Goal: Task Accomplishment & Management: Manage account settings

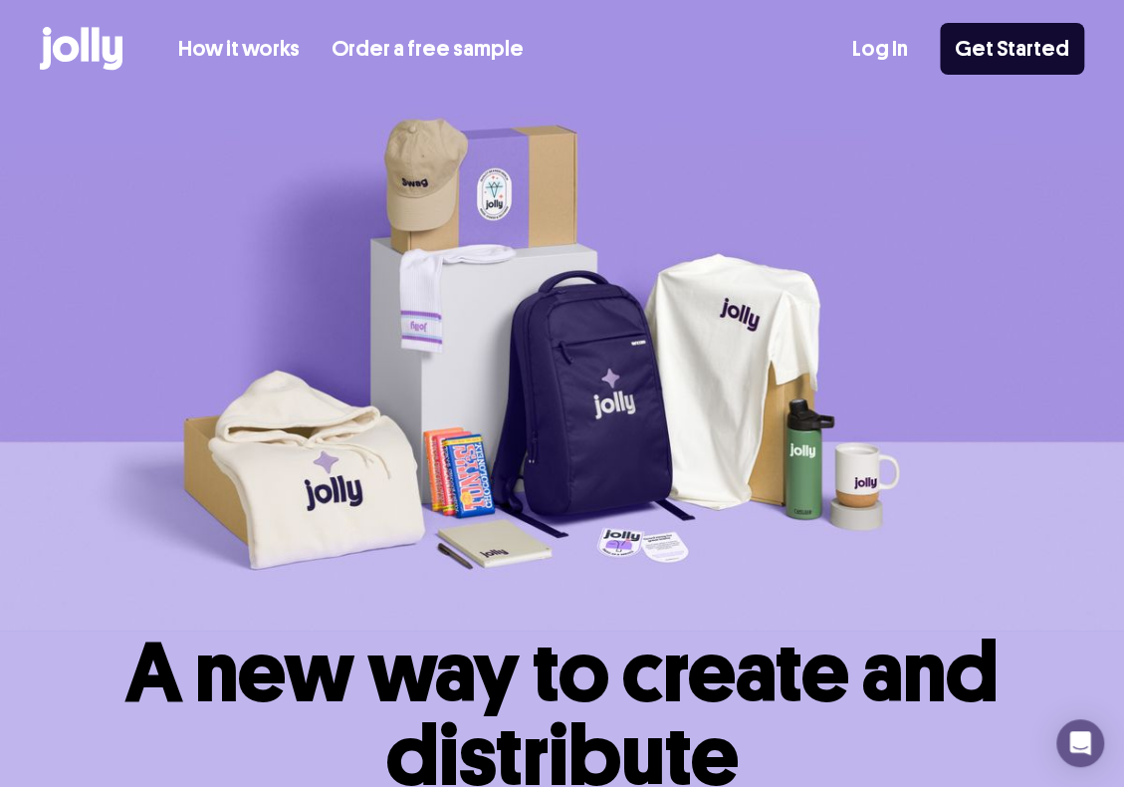
click at [884, 57] on link "Log In" at bounding box center [881, 49] width 56 height 33
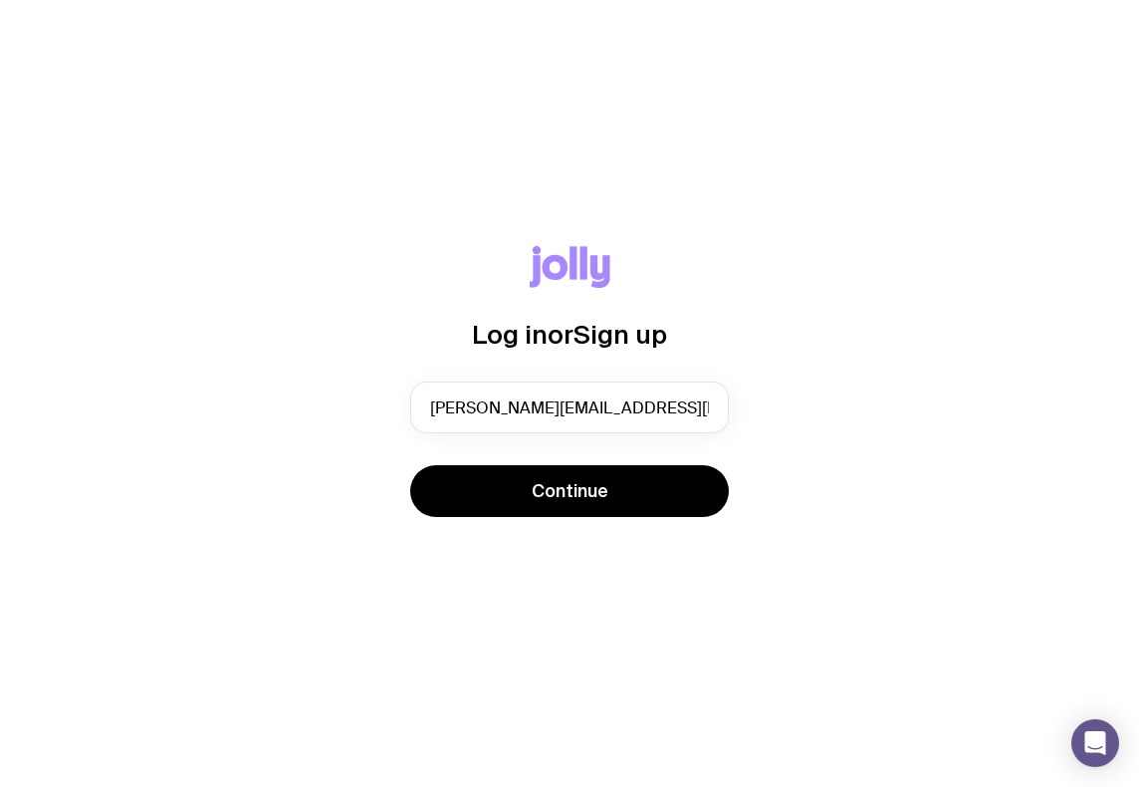
type input "[PERSON_NAME][EMAIL_ADDRESS][DOMAIN_NAME]"
click at [410, 465] on button "Continue" at bounding box center [569, 491] width 319 height 52
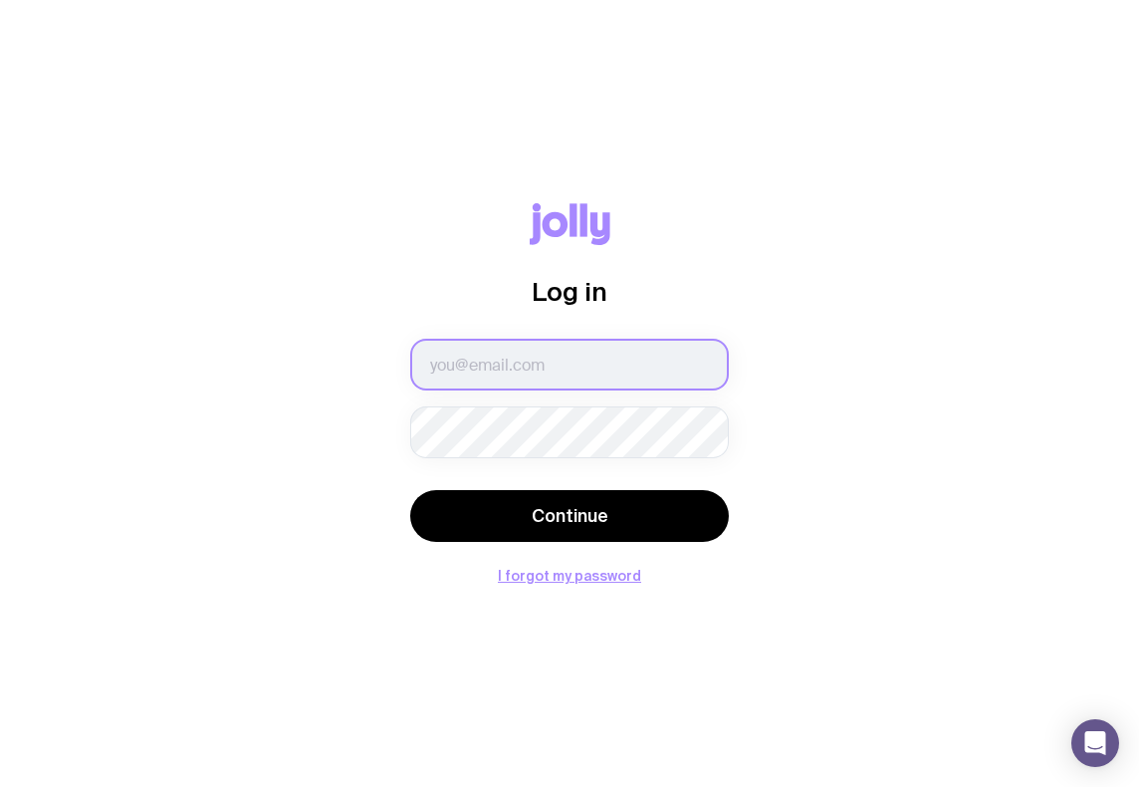
type input "[PERSON_NAME][EMAIL_ADDRESS][DOMAIN_NAME]"
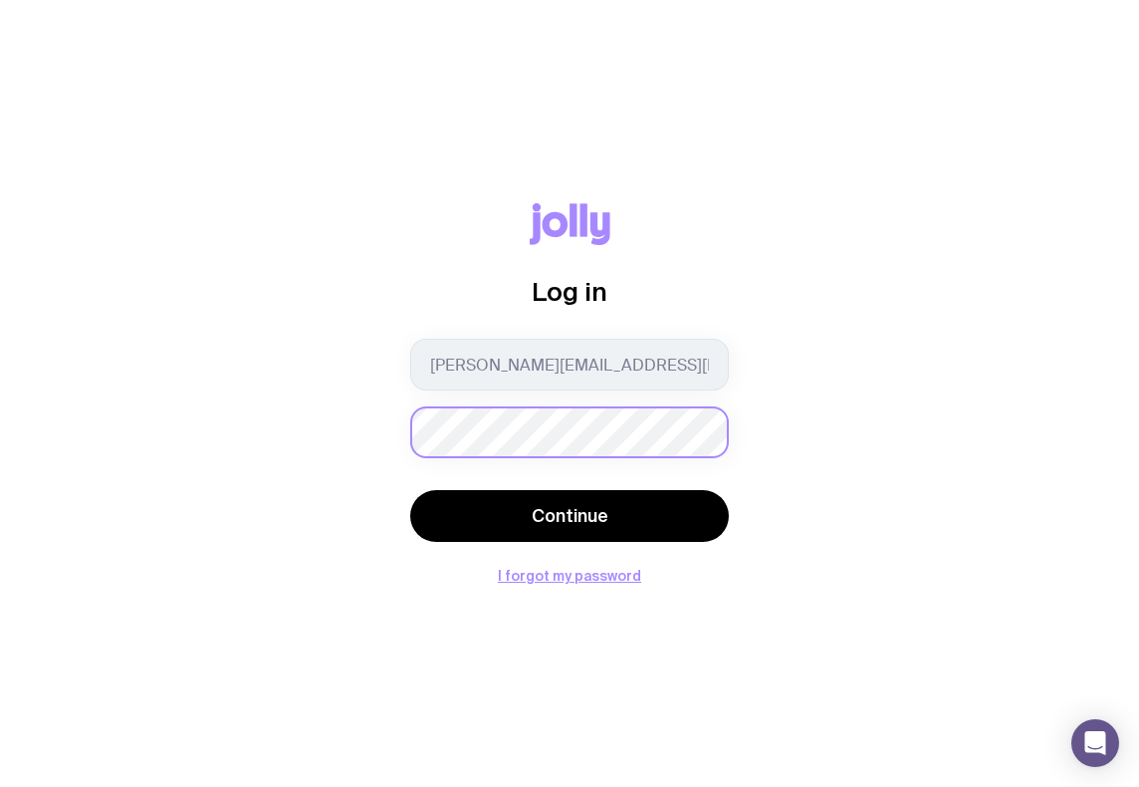
click at [410, 490] on button "Continue" at bounding box center [569, 516] width 319 height 52
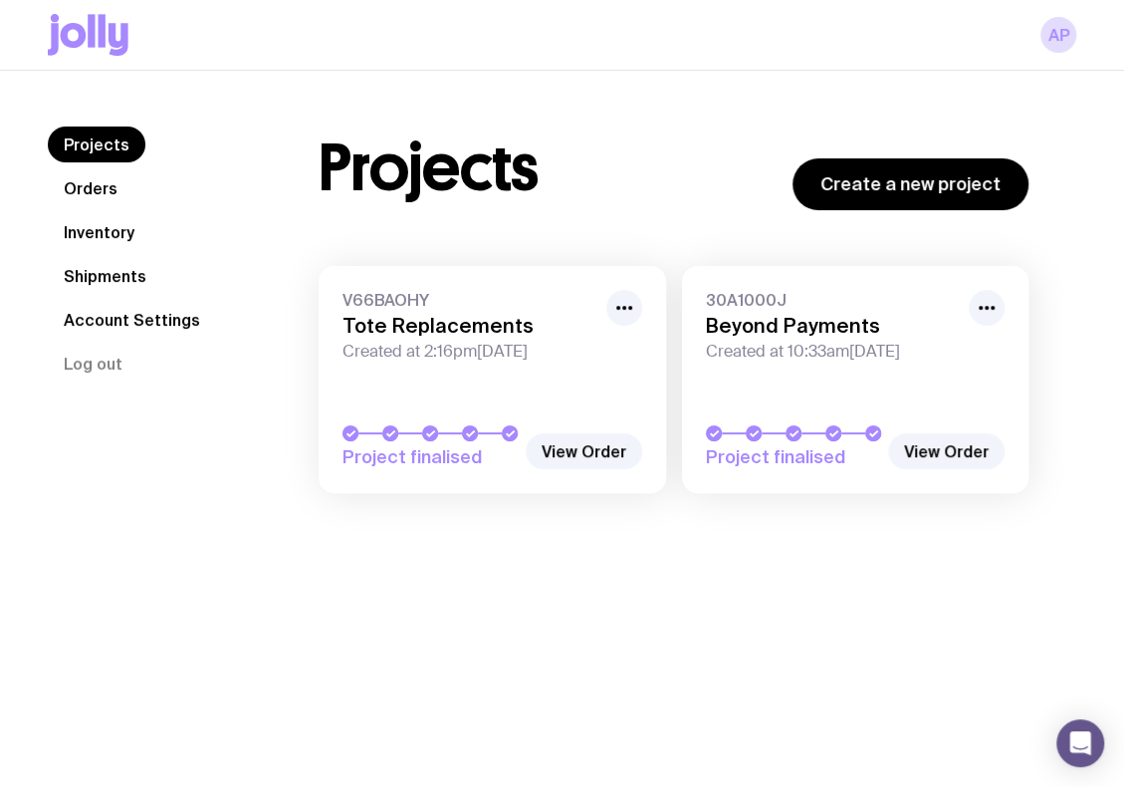
click at [863, 326] on h3 "Beyond Payments" at bounding box center [832, 326] width 252 height 24
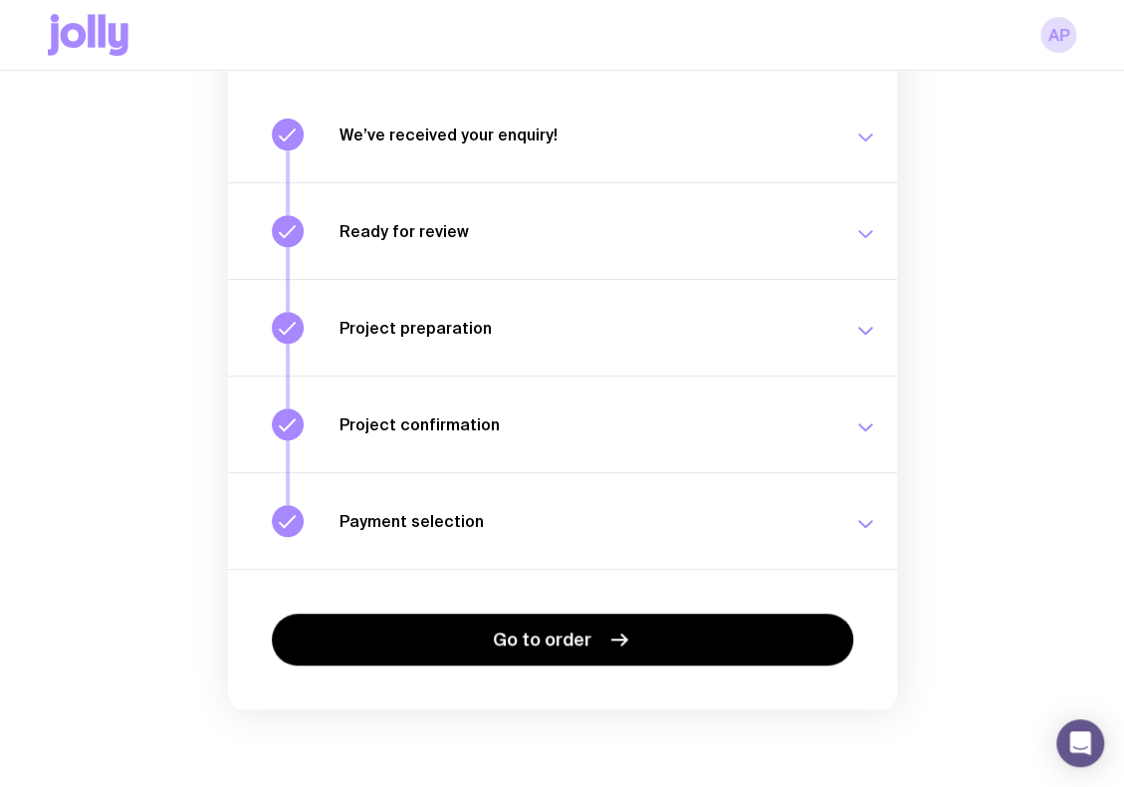
scroll to position [131, 0]
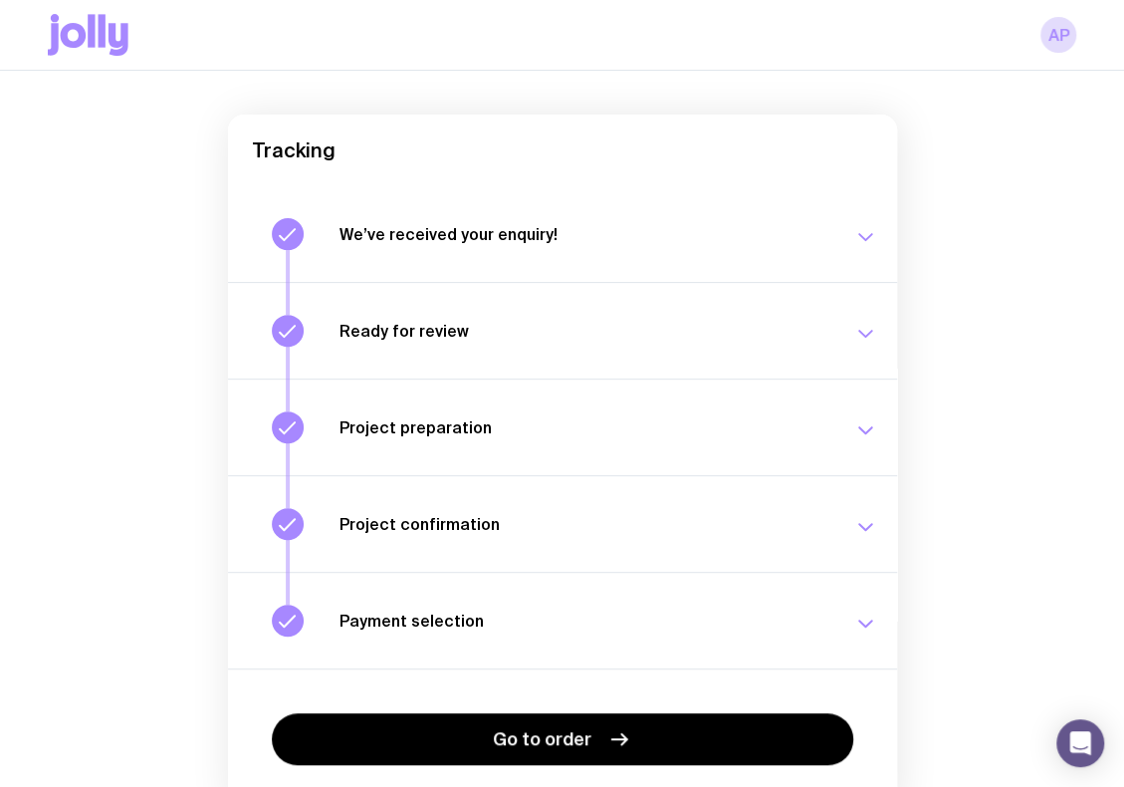
click at [641, 250] on button "We’ve received your enquiry! Our team is on it and preparing your proposal now.…" at bounding box center [562, 234] width 669 height 96
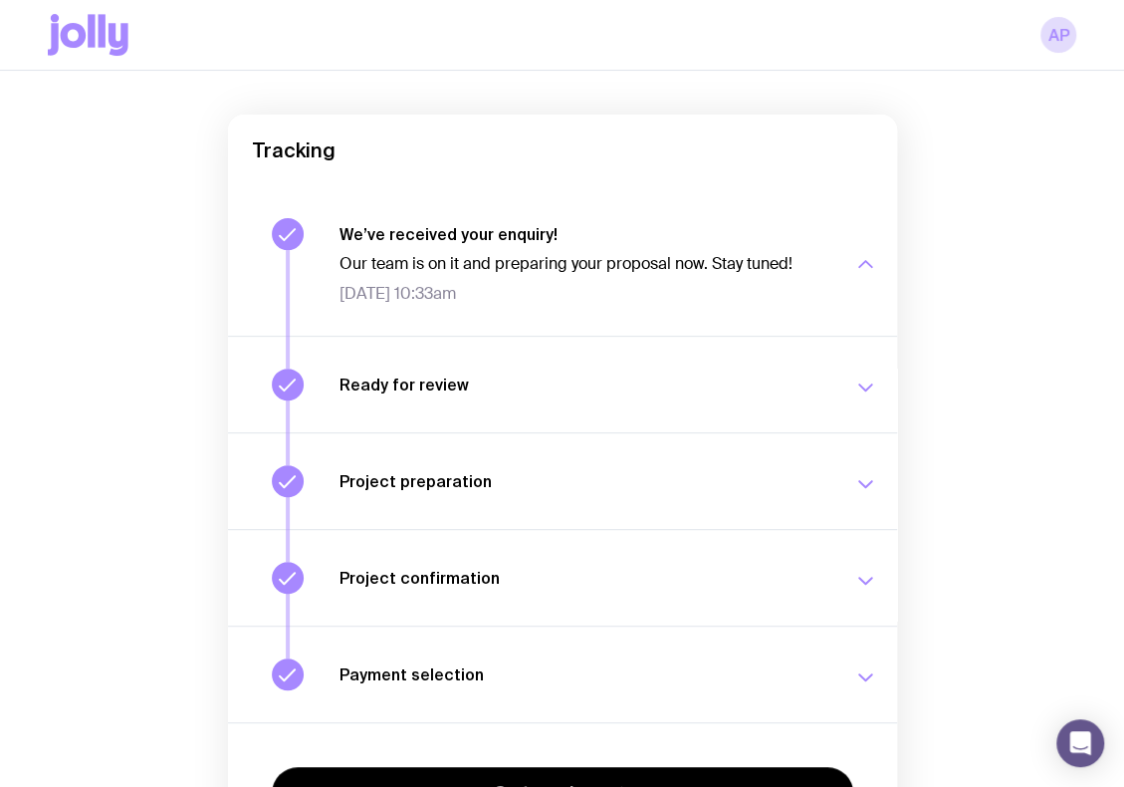
click at [641, 250] on div "Our team is on it and preparing your proposal now. Stay tuned! [DATE] 10:33am" at bounding box center [585, 274] width 490 height 60
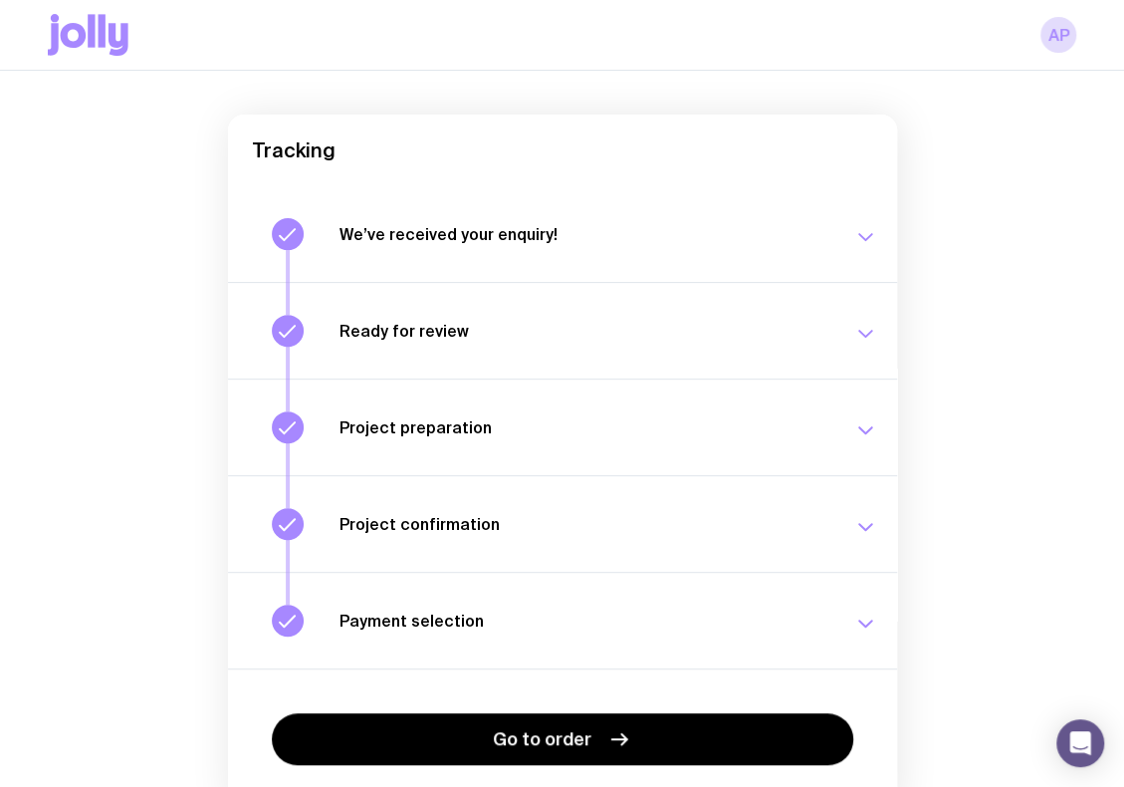
scroll to position [0, 0]
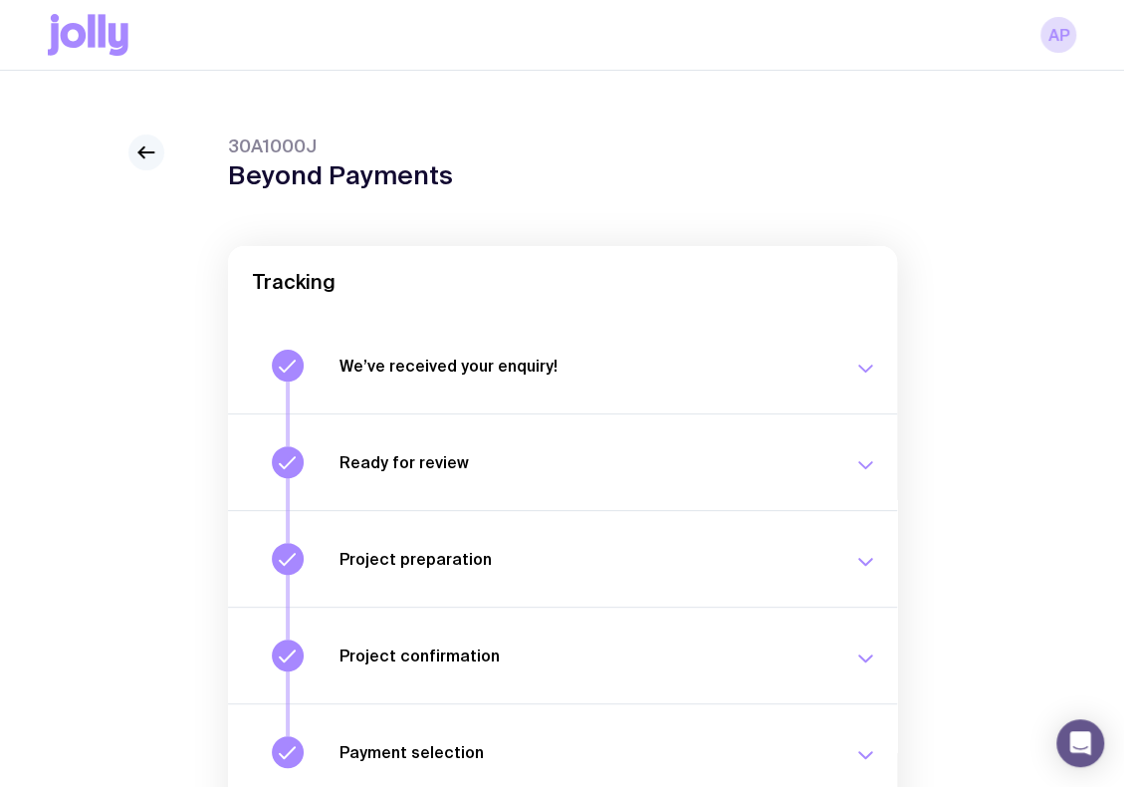
click at [147, 141] on icon at bounding box center [146, 152] width 24 height 24
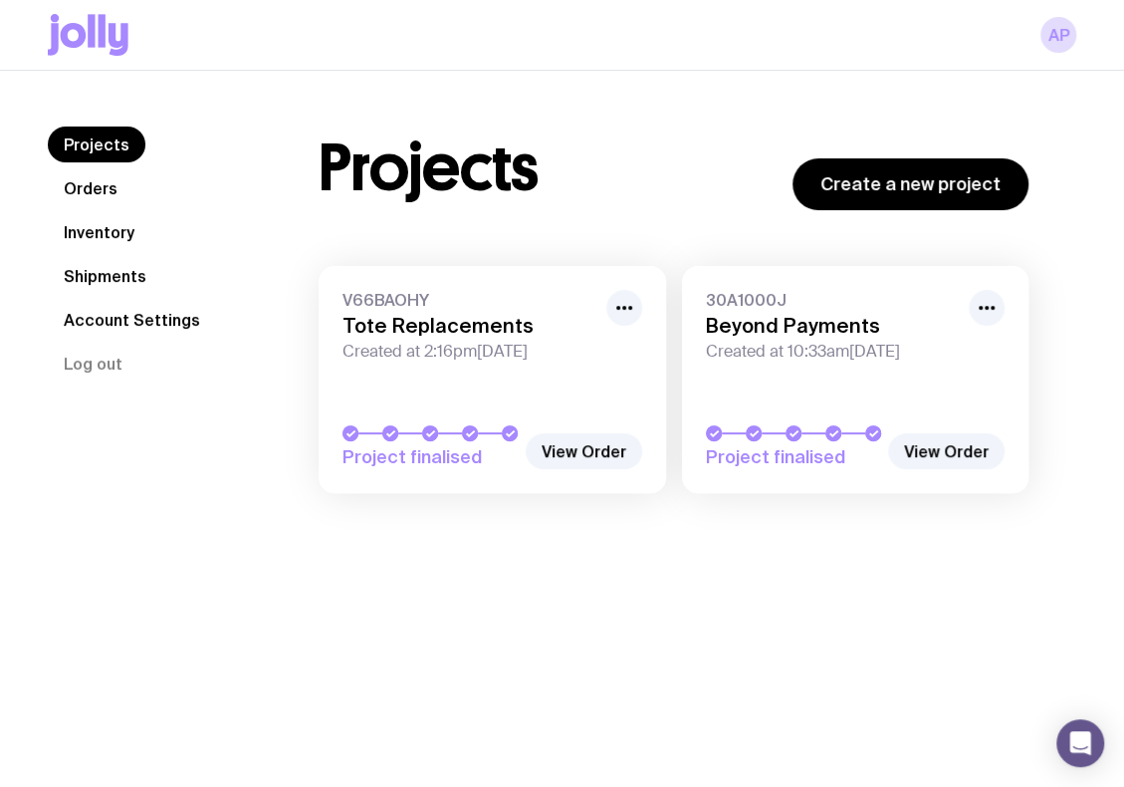
click at [100, 238] on link "Inventory" at bounding box center [99, 232] width 103 height 36
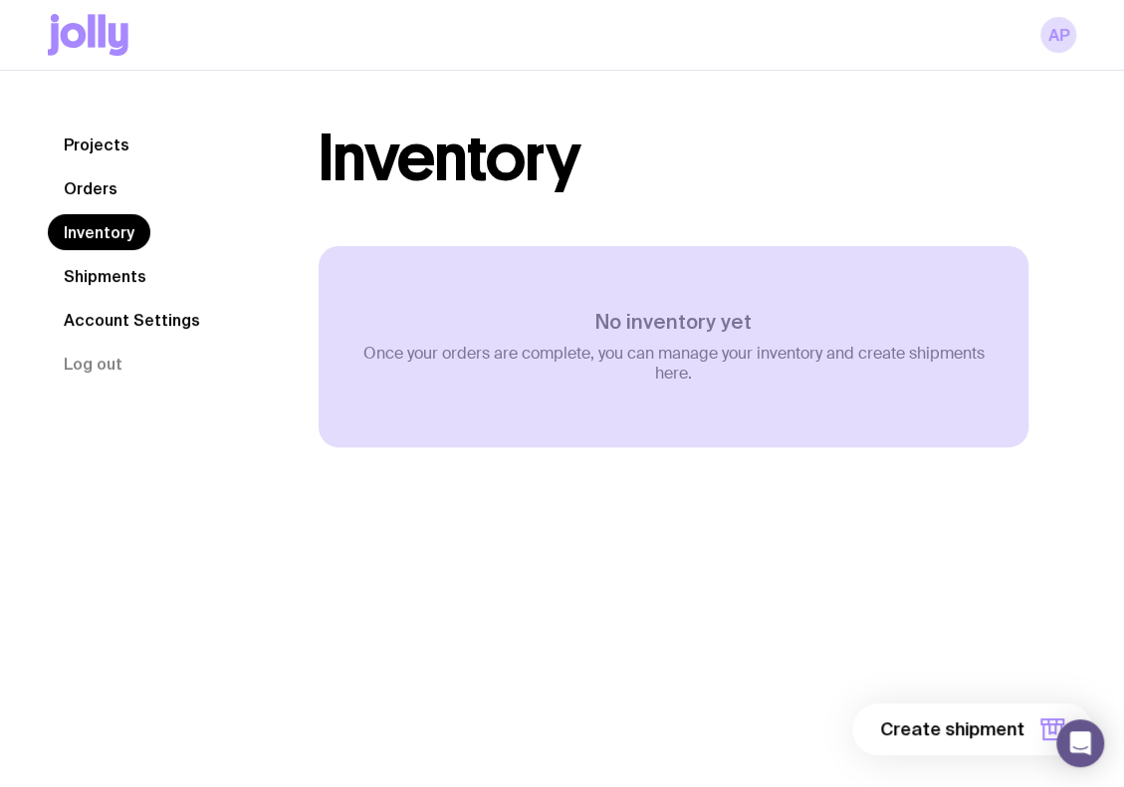
click at [103, 194] on link "Orders" at bounding box center [91, 188] width 86 height 36
